Goal: Task Accomplishment & Management: Manage account settings

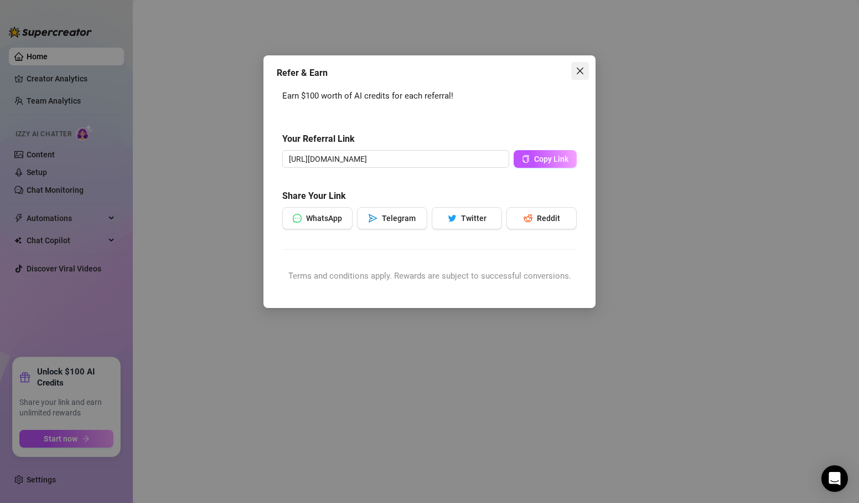
click at [580, 72] on icon "close" at bounding box center [580, 70] width 9 height 9
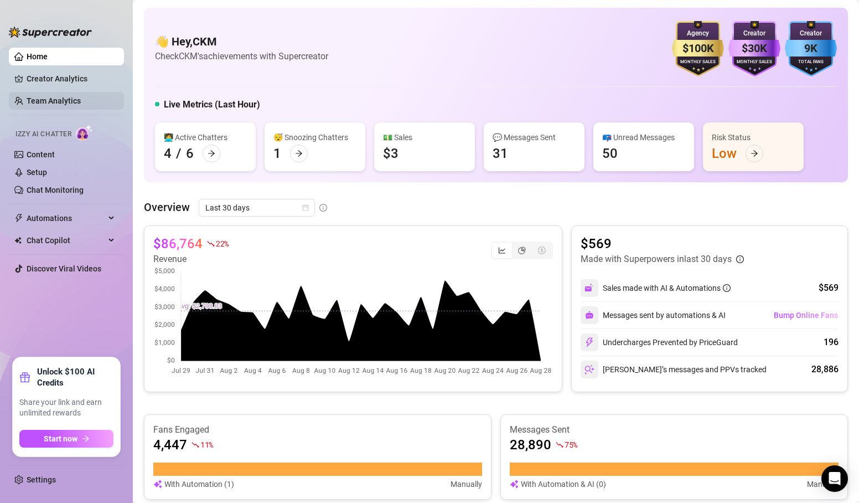
click at [52, 97] on link "Team Analytics" at bounding box center [54, 100] width 54 height 9
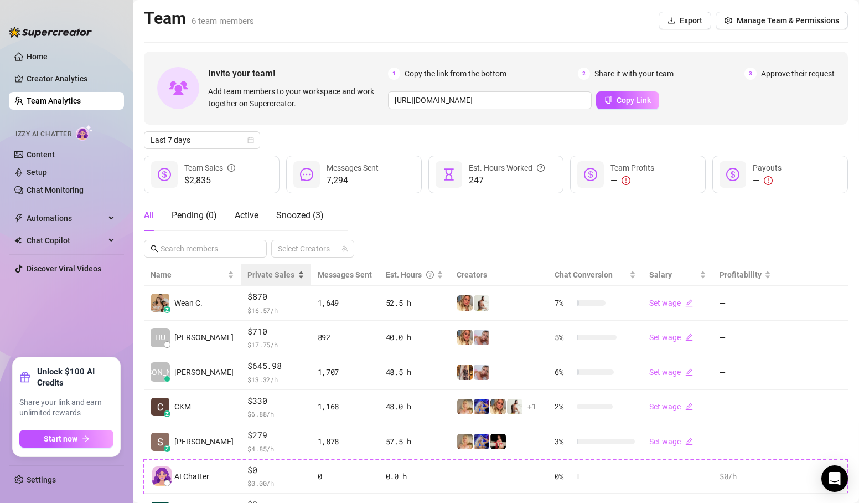
scroll to position [59, 0]
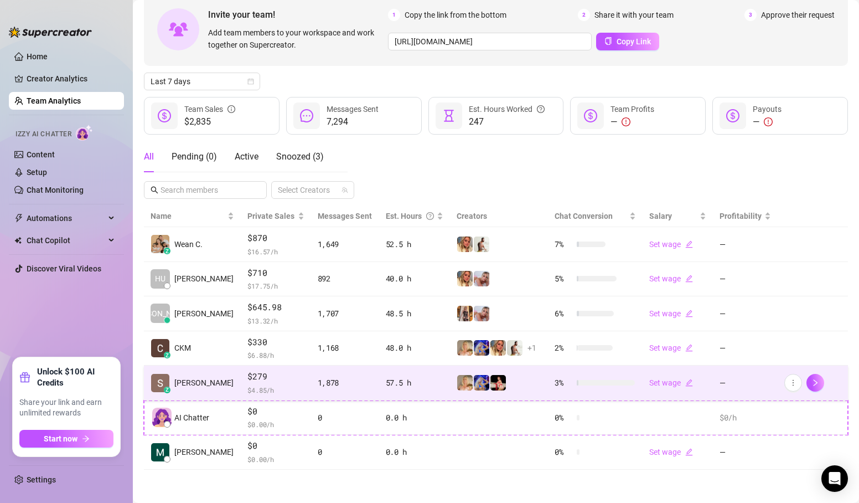
click at [197, 373] on div "z [PERSON_NAME]" at bounding box center [192, 382] width 83 height 19
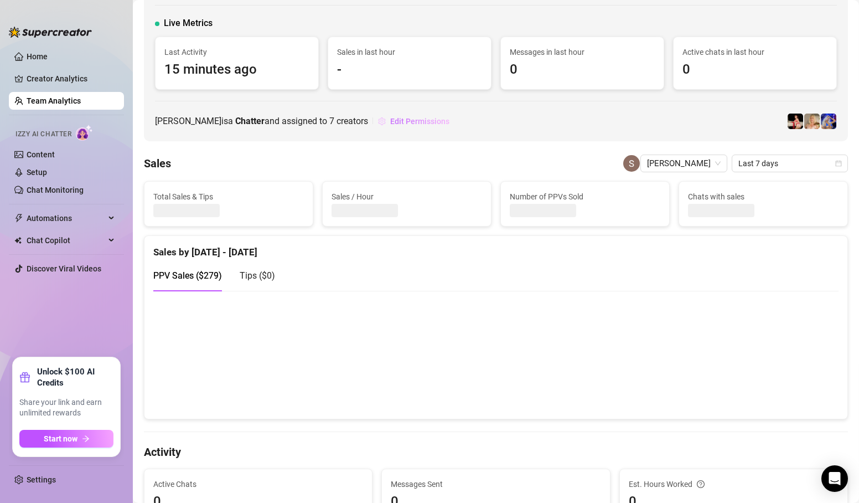
click at [390, 118] on span "Edit Permissions" at bounding box center [419, 121] width 59 height 9
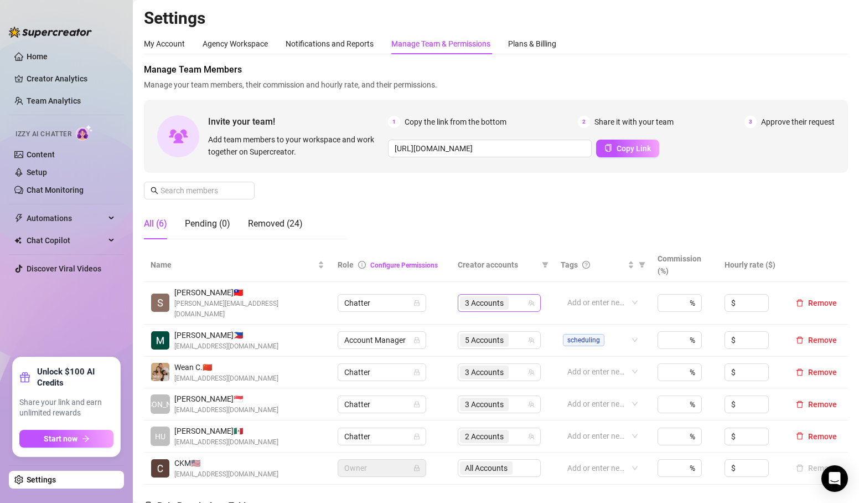
click at [528, 299] on div "3 Accounts" at bounding box center [499, 303] width 83 height 18
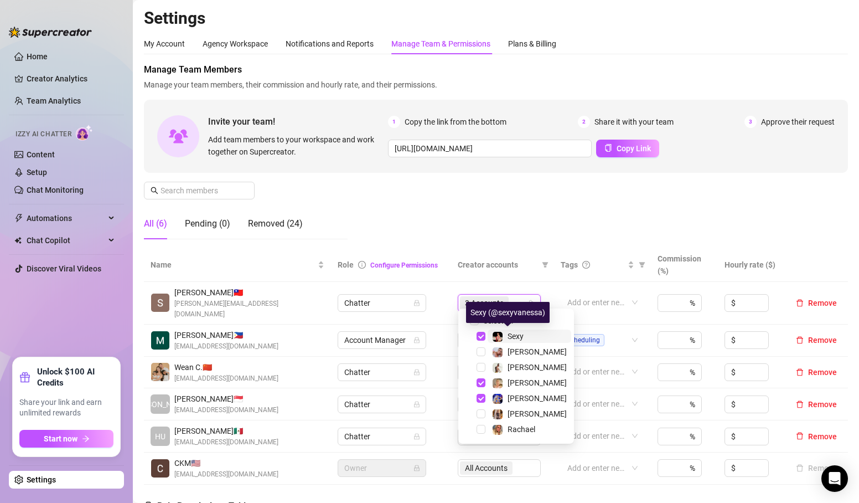
click at [497, 339] on img at bounding box center [498, 337] width 10 height 10
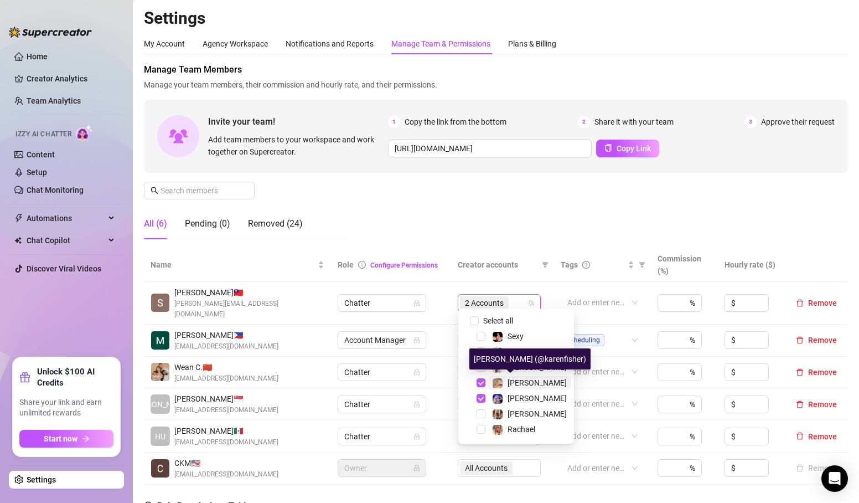
click at [518, 381] on span "[PERSON_NAME]" at bounding box center [537, 382] width 59 height 9
click at [518, 399] on span "[PERSON_NAME]" at bounding box center [537, 398] width 59 height 9
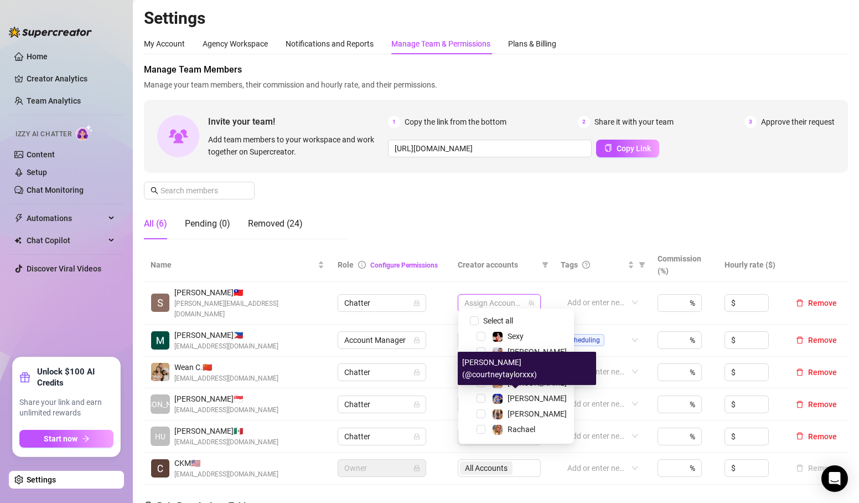
click at [552, 243] on div "Manage Team Members Manage your team members, their commission and hourly rate,…" at bounding box center [496, 155] width 704 height 185
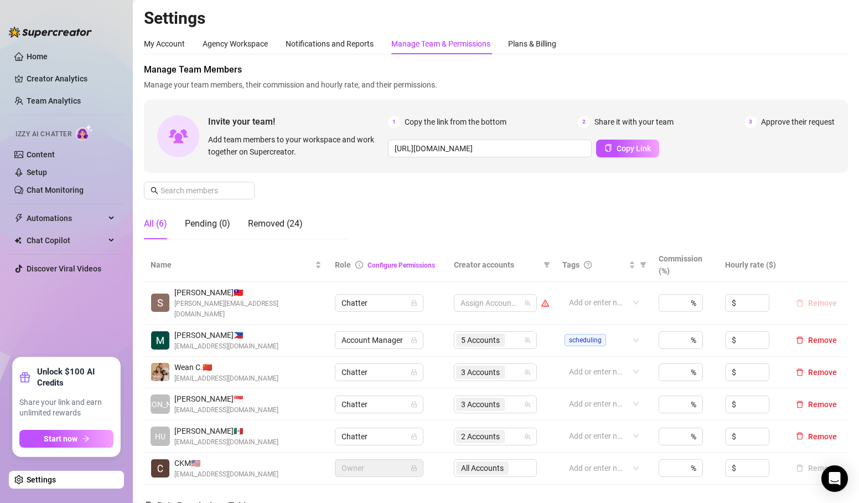
click at [755, 298] on span "Remove" at bounding box center [822, 302] width 29 height 9
